Goal: Find specific page/section: Find specific page/section

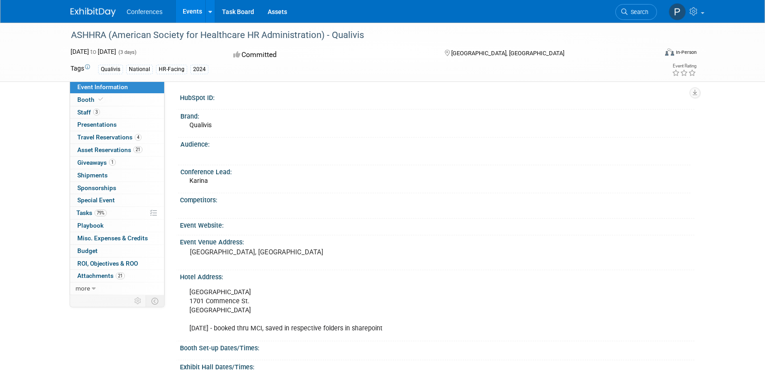
drag, startPoint x: 104, startPoint y: 13, endPoint x: 115, endPoint y: 28, distance: 18.6
click at [104, 13] on img at bounding box center [93, 12] width 45 height 9
